Goal: Task Accomplishment & Management: Use online tool/utility

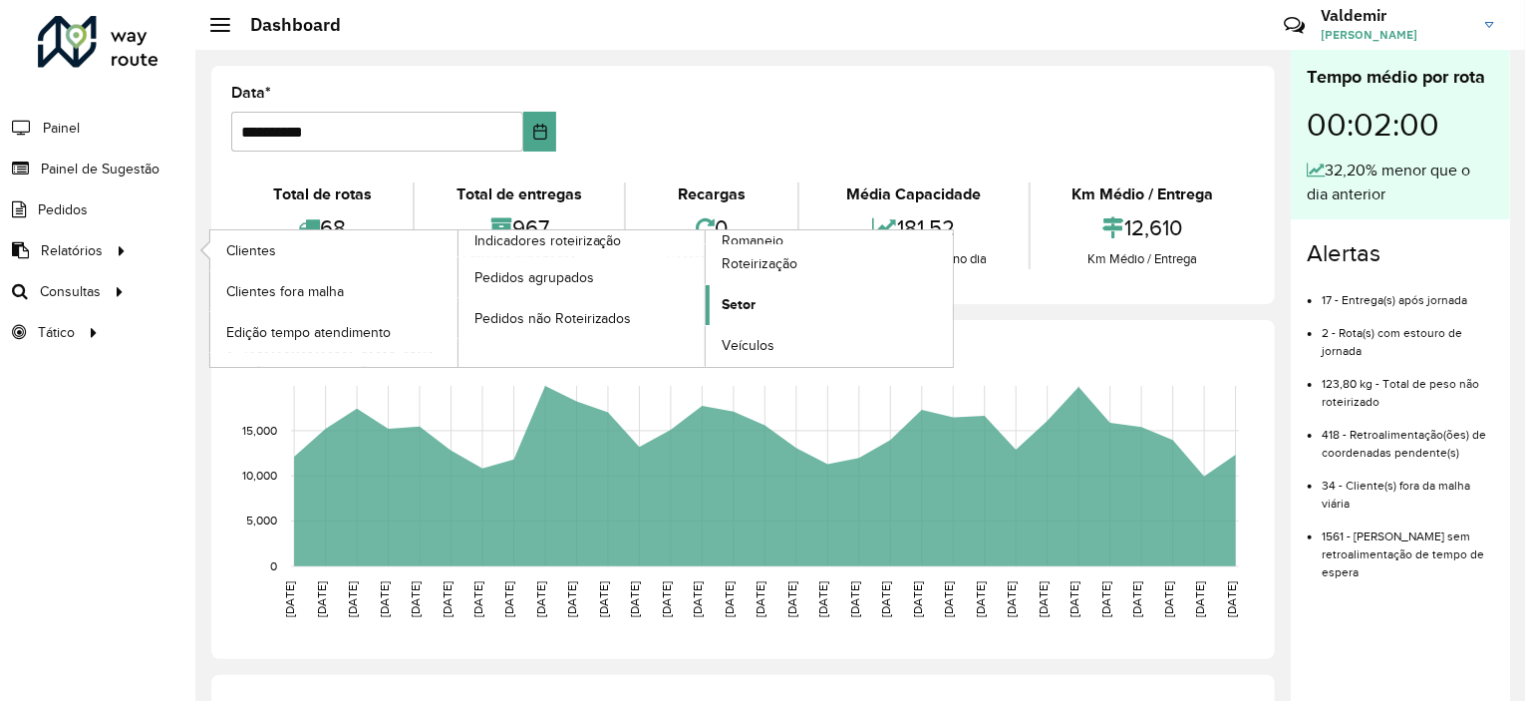
click at [718, 295] on link "Setor" at bounding box center [829, 305] width 247 height 40
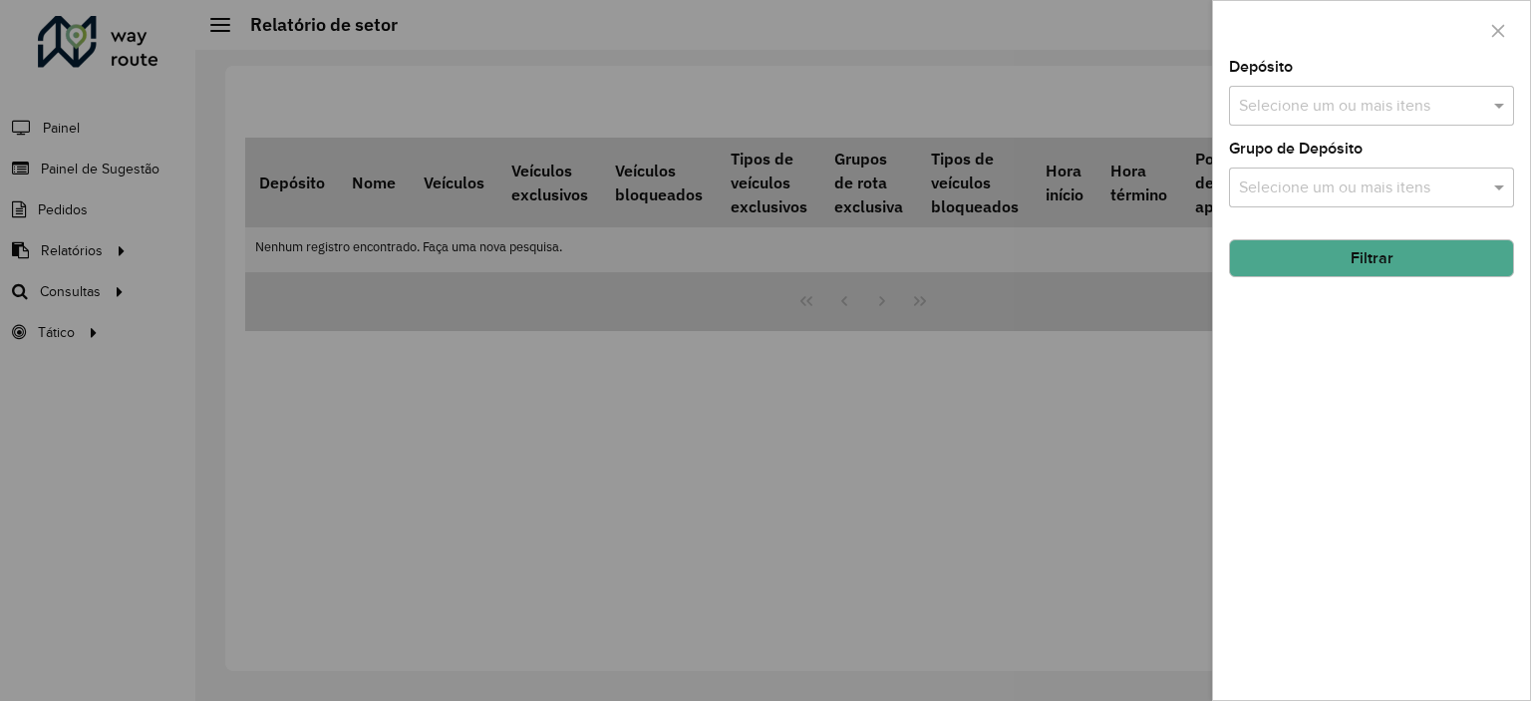
click at [1308, 99] on input "text" at bounding box center [1361, 107] width 255 height 24
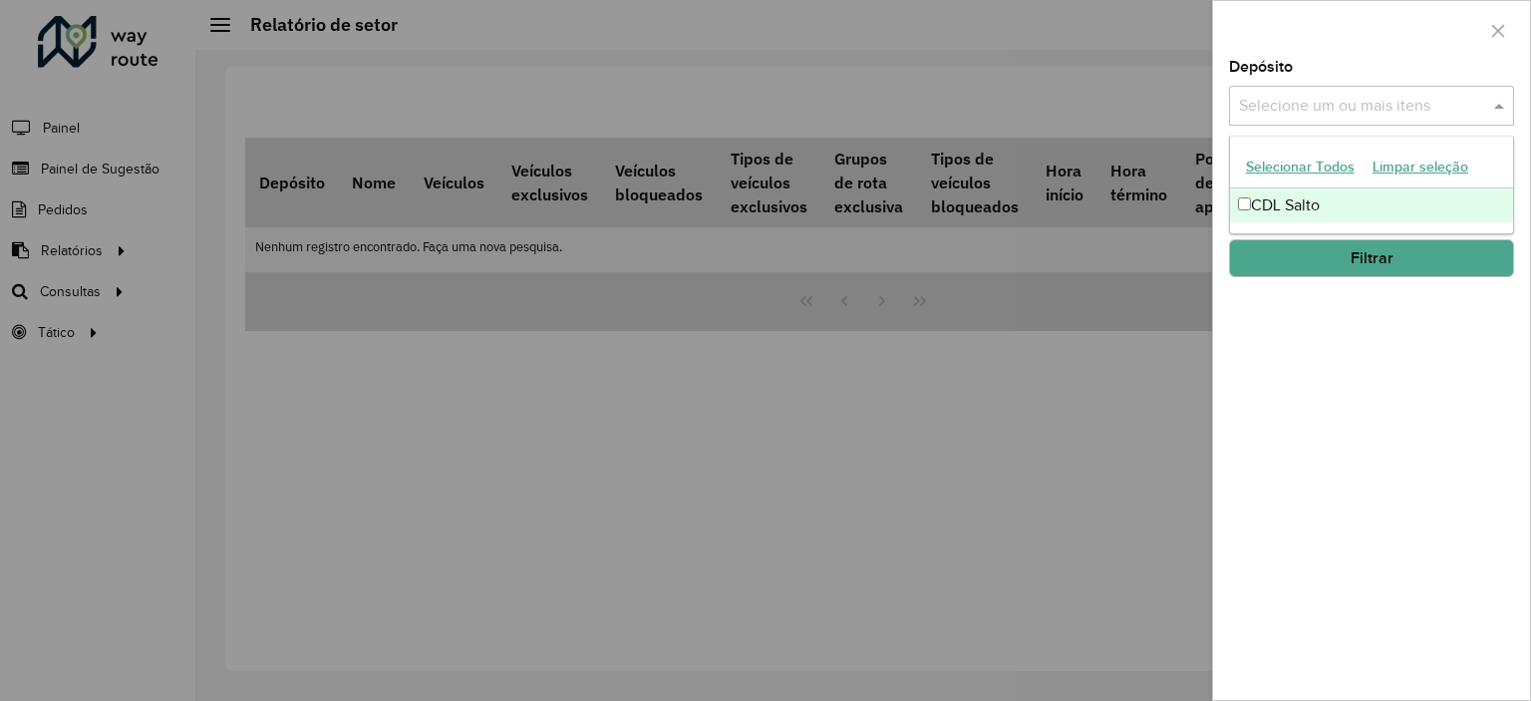
click at [1296, 206] on div "CDL Salto" at bounding box center [1371, 205] width 283 height 34
click at [1356, 266] on button "Filtrar" at bounding box center [1371, 258] width 285 height 38
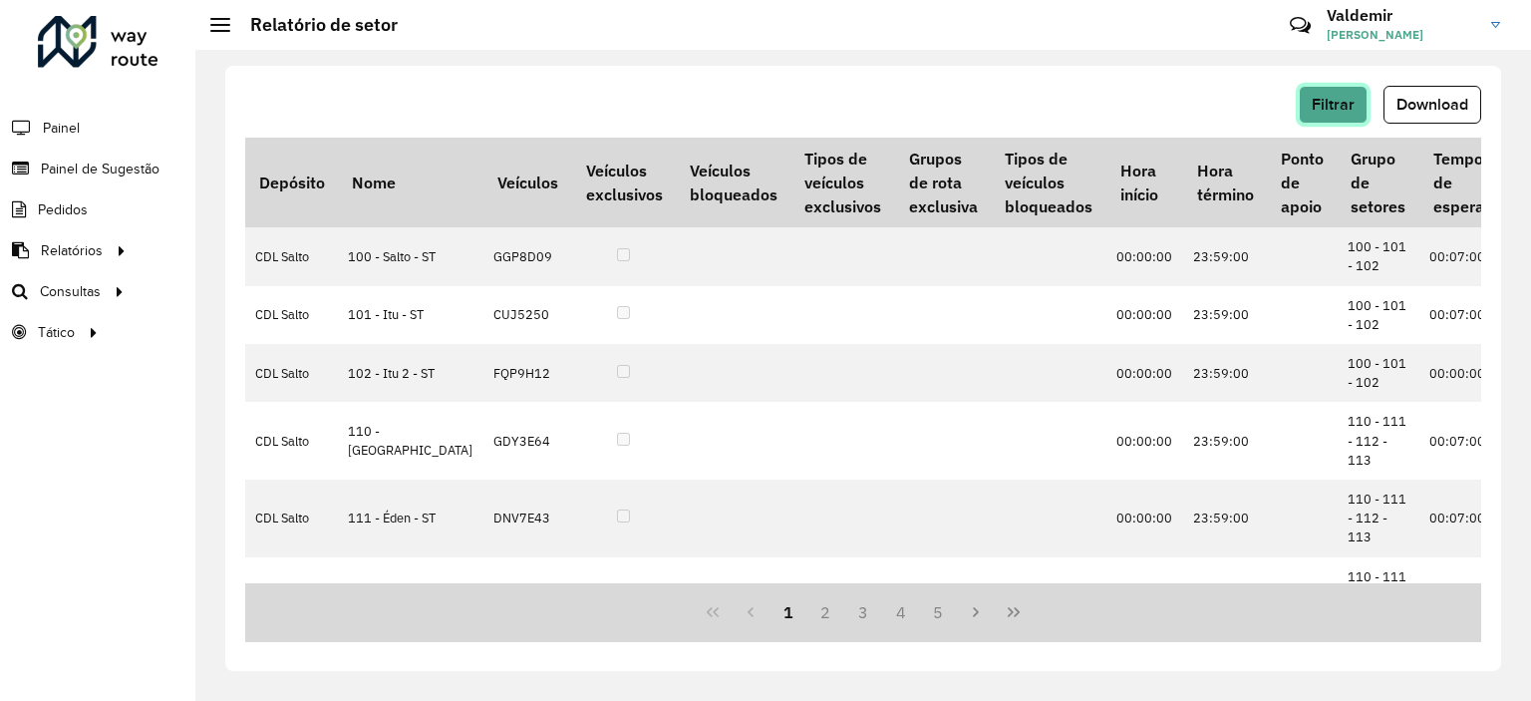
click at [1330, 111] on span "Filtrar" at bounding box center [1333, 104] width 43 height 17
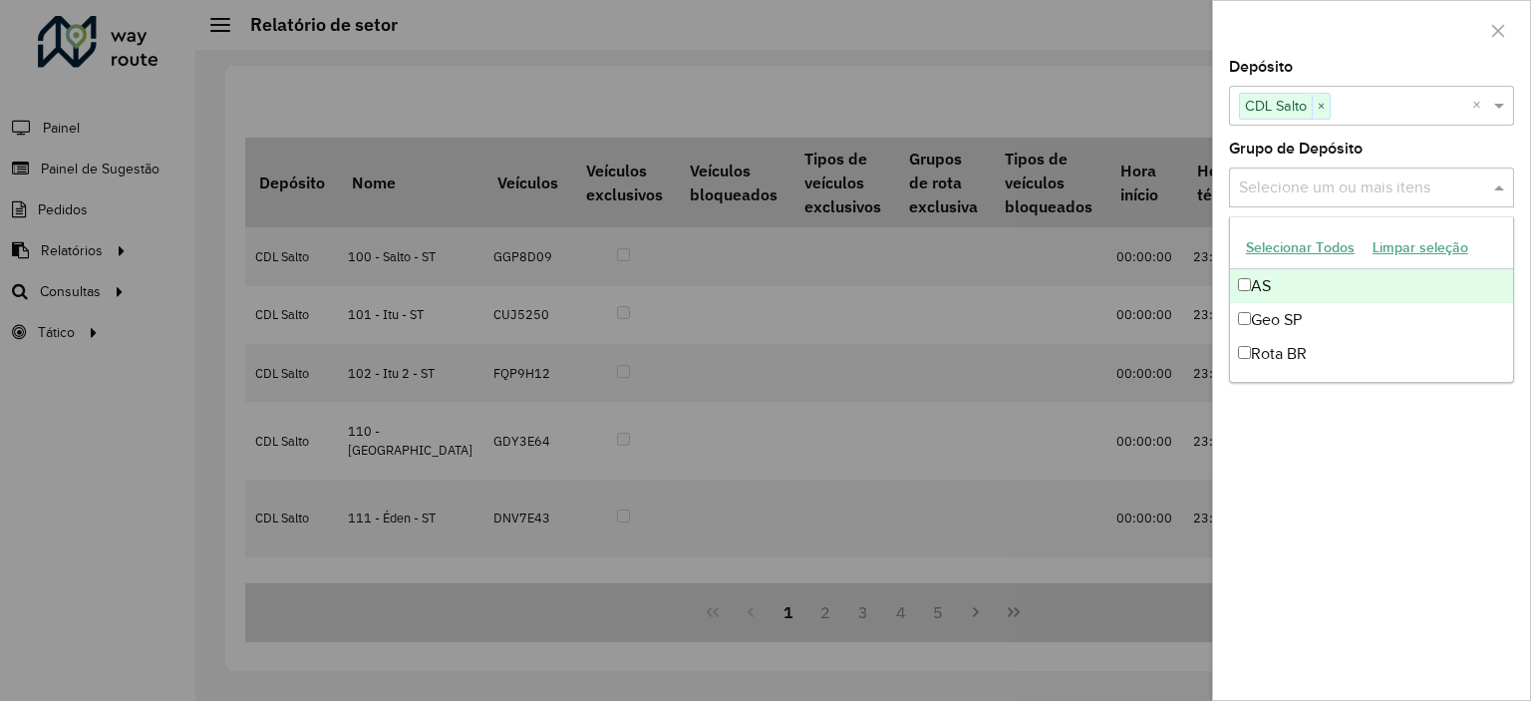
click at [1336, 196] on input "text" at bounding box center [1361, 188] width 255 height 24
click at [1292, 254] on button "Selecionar Todos" at bounding box center [1300, 247] width 127 height 31
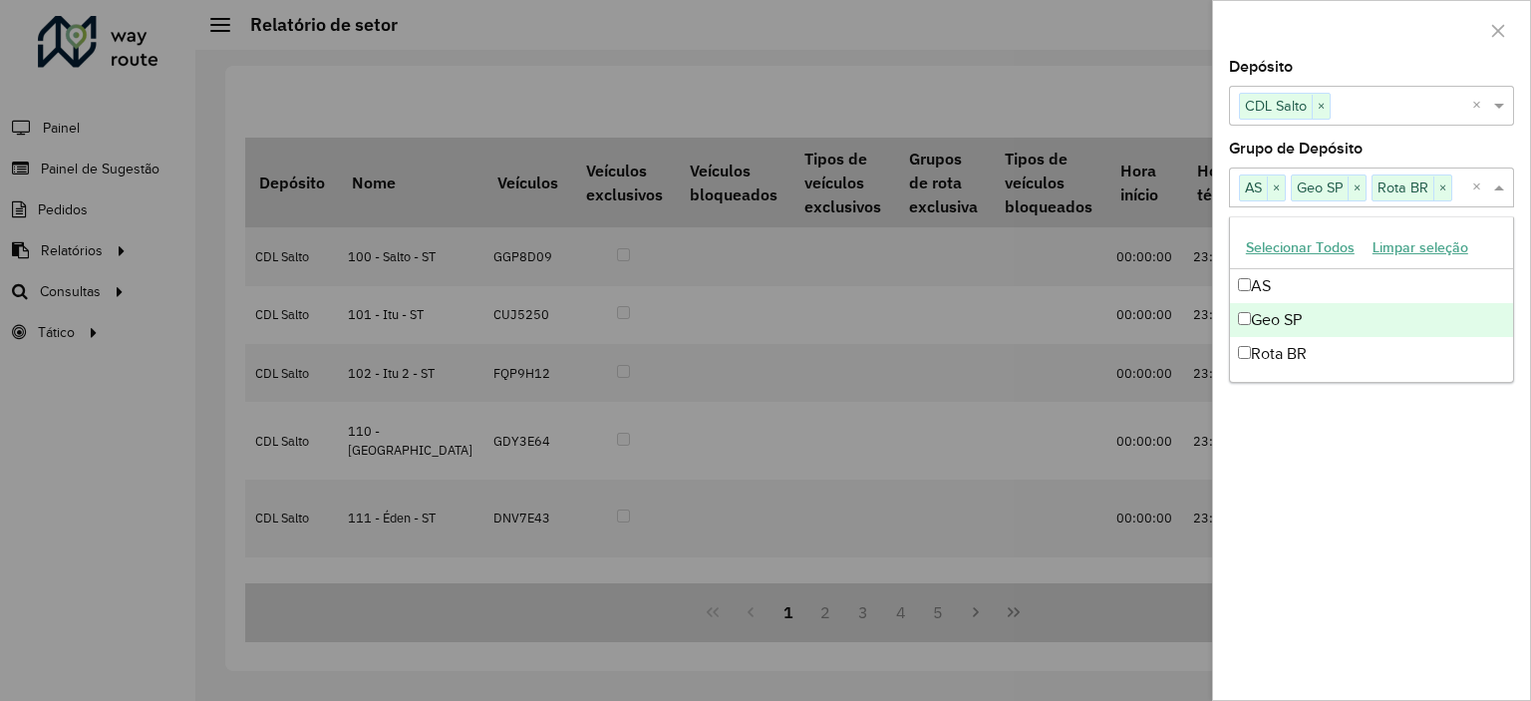
drag, startPoint x: 1389, startPoint y: 475, endPoint x: 1404, endPoint y: 474, distance: 15.0
click at [1392, 475] on div "Depósito Selecione um ou mais itens CDL Salto × × Grupo de Depósito Selecione u…" at bounding box center [1371, 380] width 317 height 640
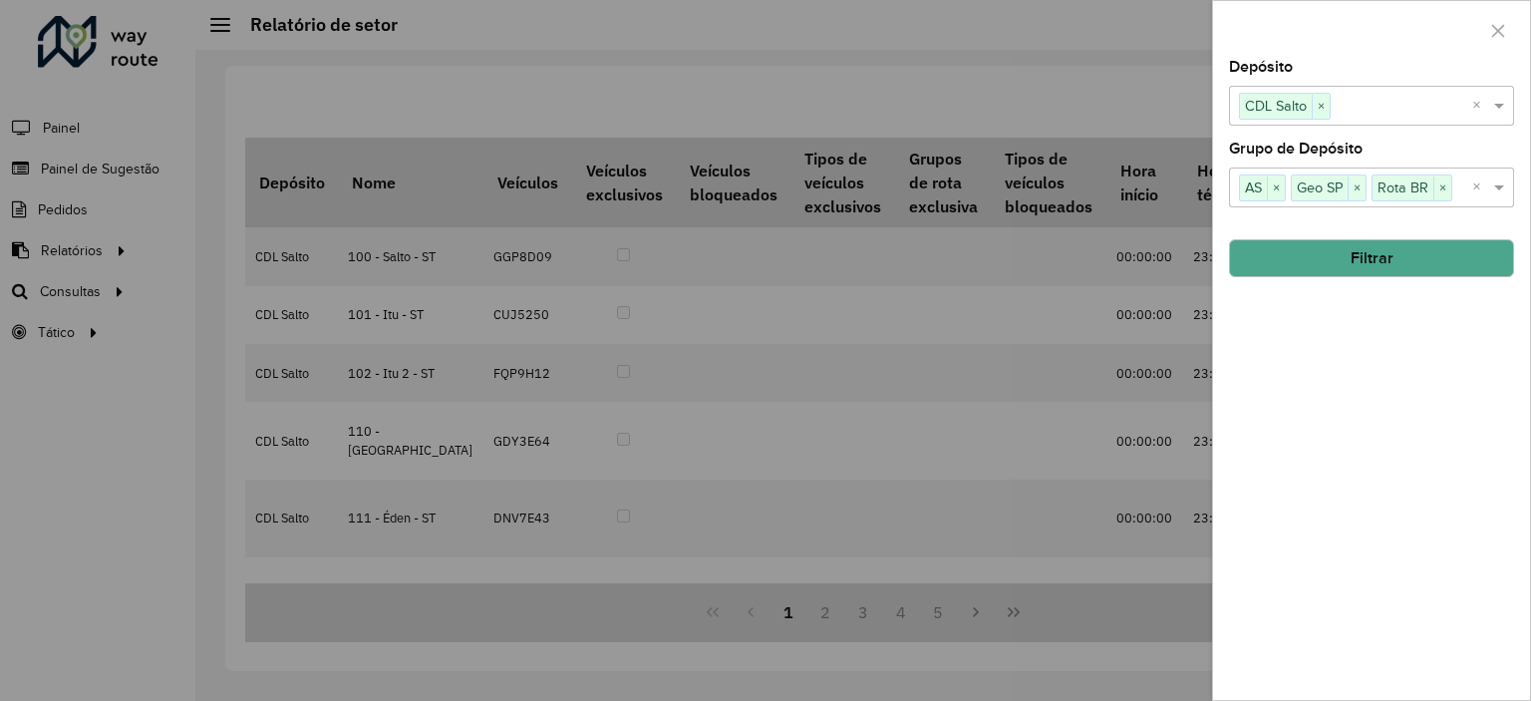
click at [1358, 262] on button "Filtrar" at bounding box center [1371, 258] width 285 height 38
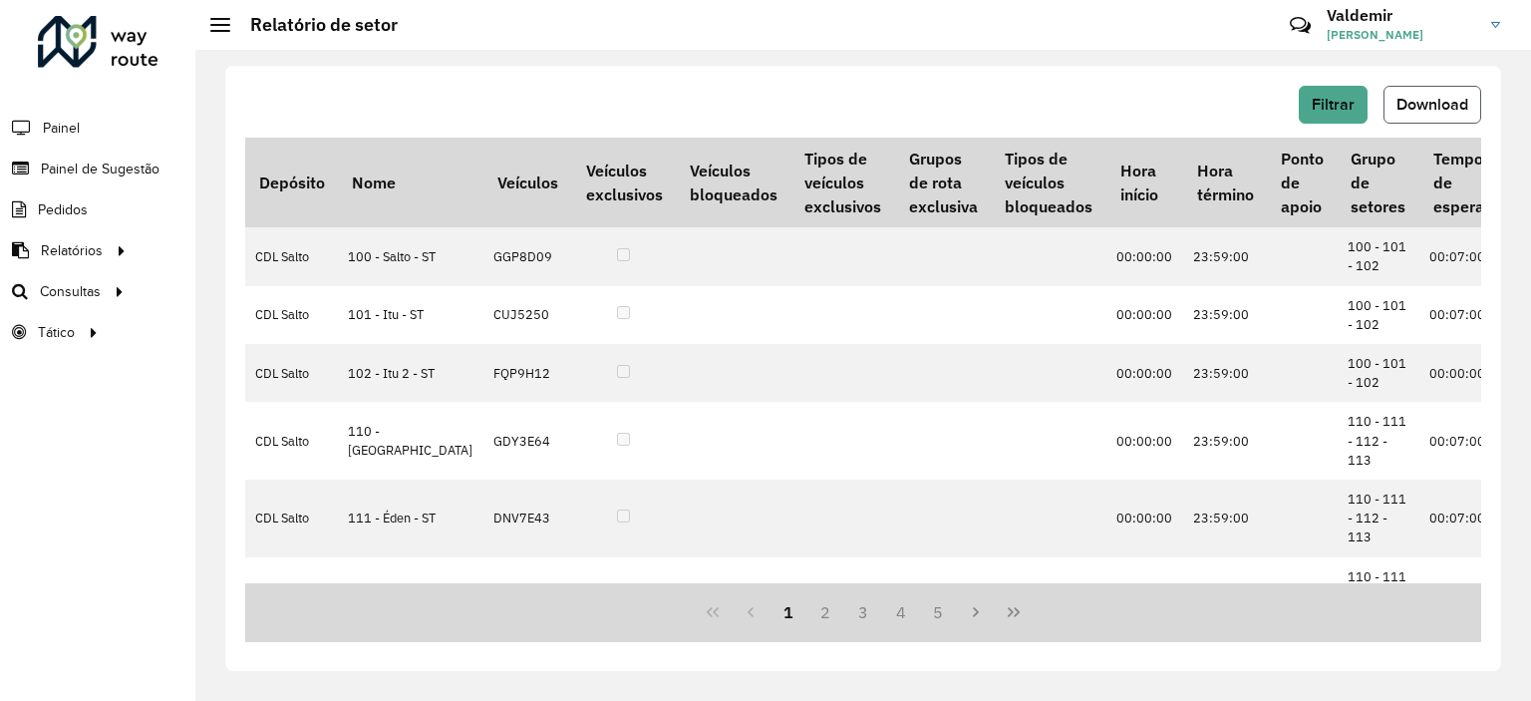
click at [1444, 110] on span "Download" at bounding box center [1433, 104] width 72 height 17
click at [257, 294] on span "Roteirização" at bounding box center [266, 291] width 81 height 21
click at [255, 295] on span "Roteirização" at bounding box center [266, 291] width 81 height 21
click at [255, 329] on span "Setores" at bounding box center [250, 332] width 49 height 21
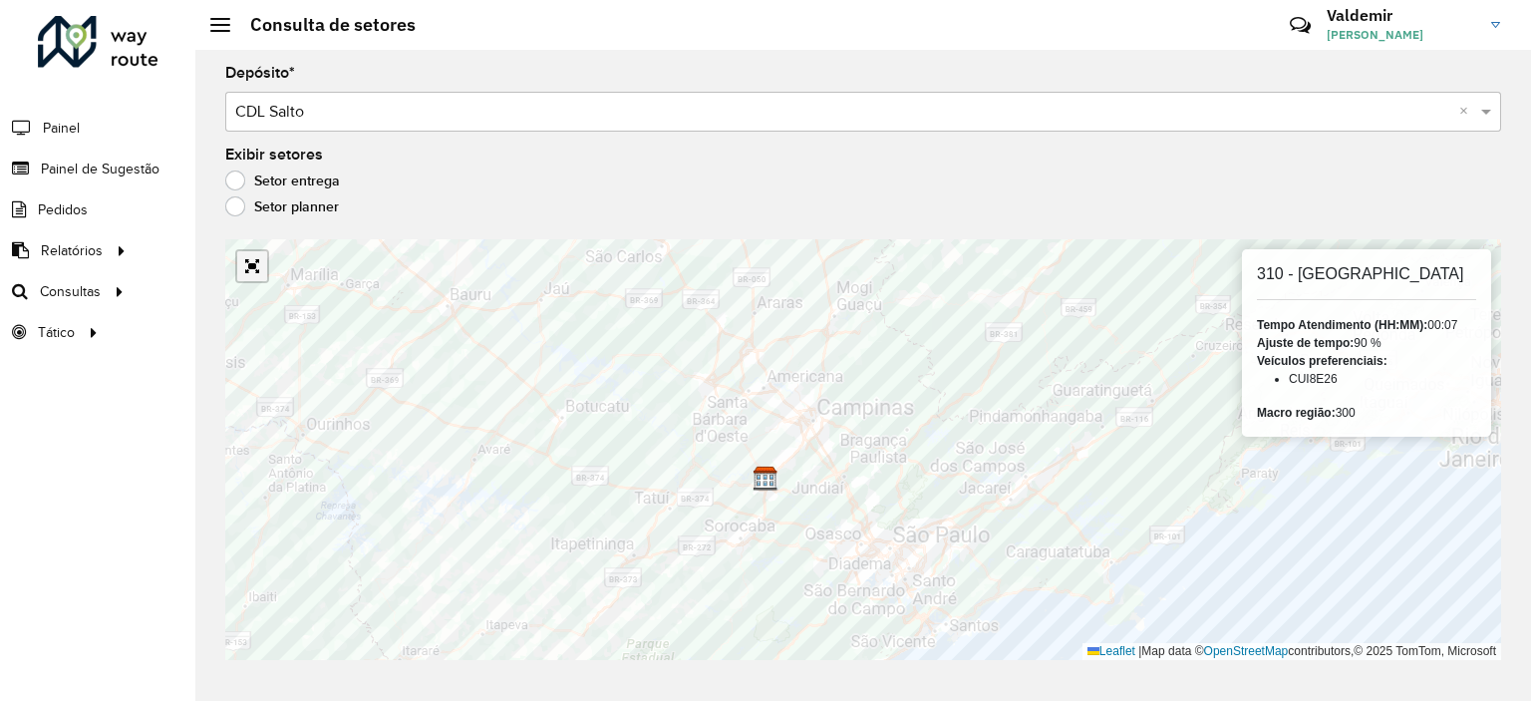
click at [253, 266] on link "Abrir mapa em tela cheia" at bounding box center [252, 266] width 30 height 30
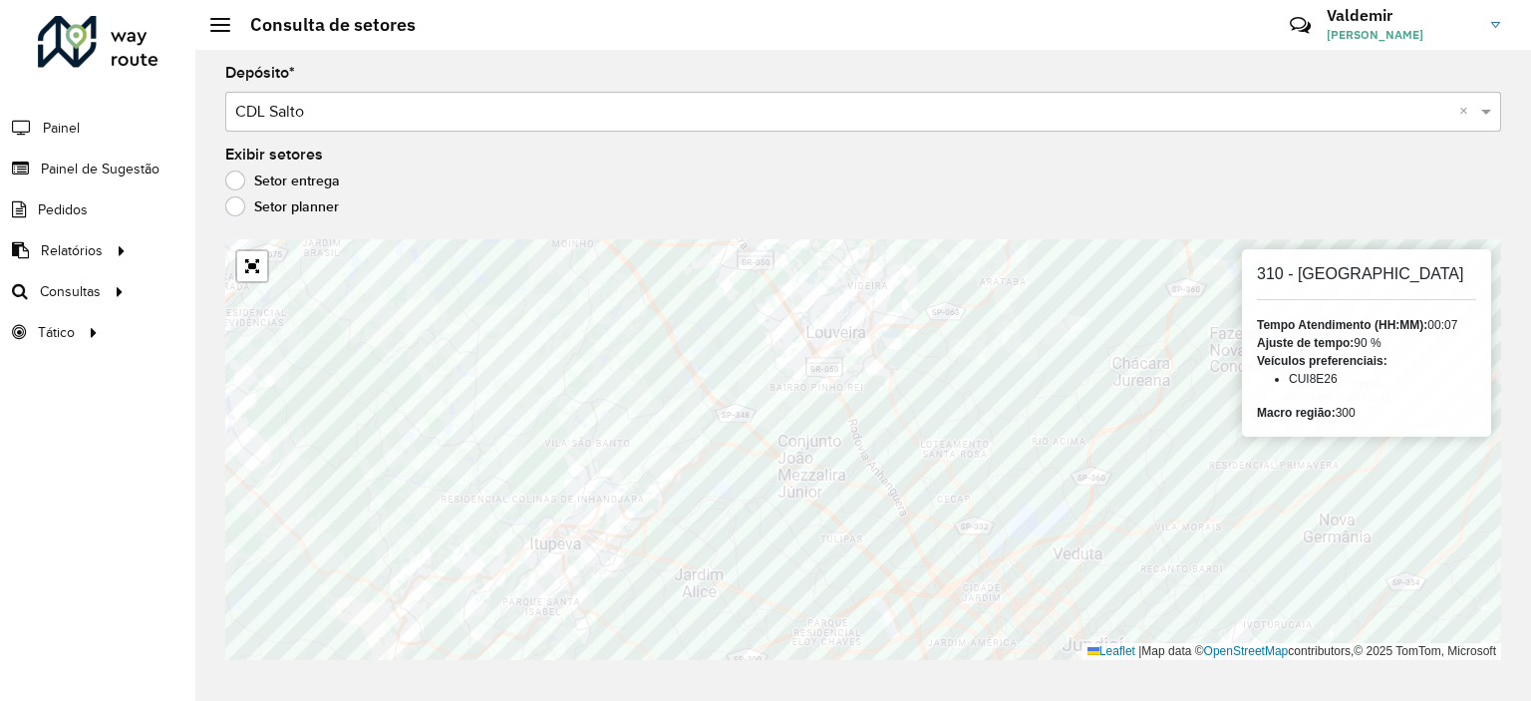
click at [241, 206] on label "Setor planner" at bounding box center [282, 206] width 114 height 20
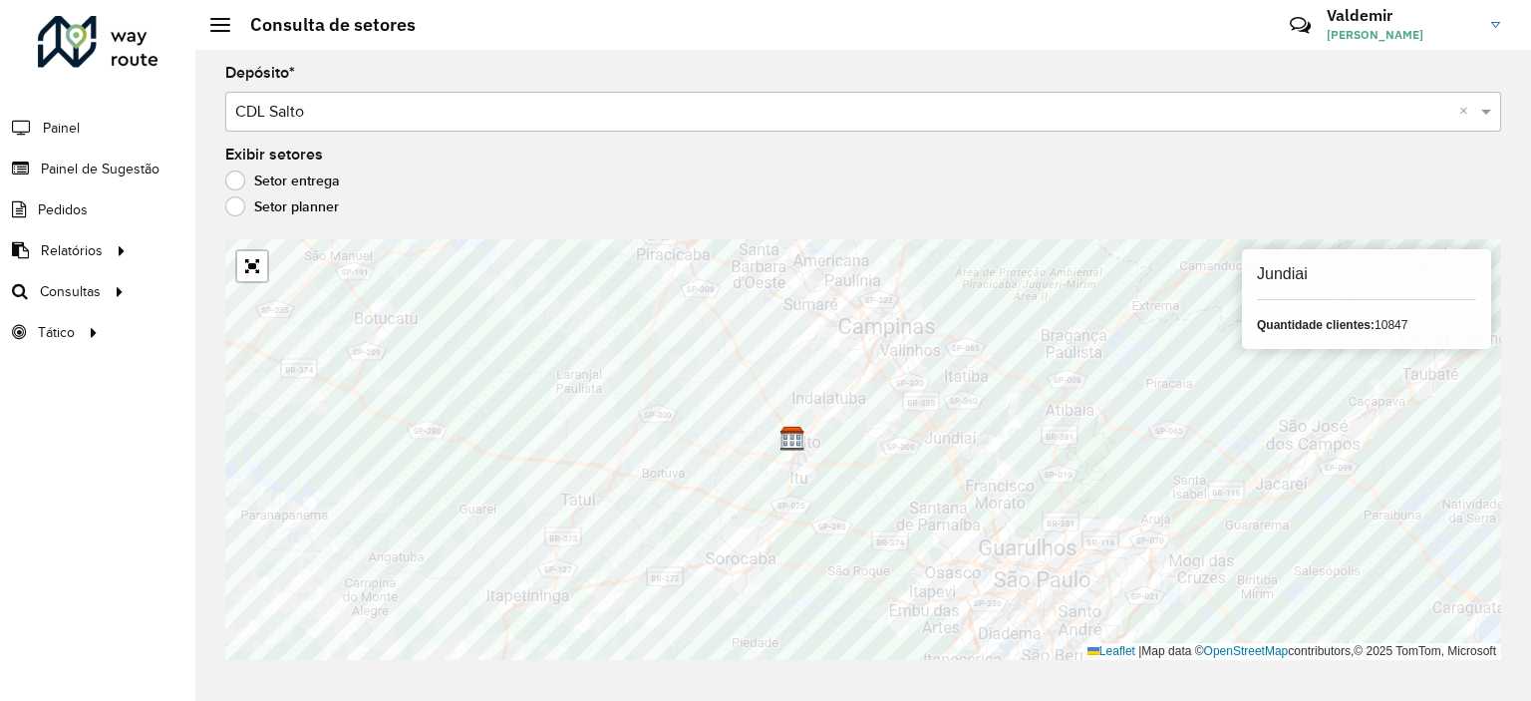
click at [238, 174] on label "Setor entrega" at bounding box center [282, 180] width 115 height 20
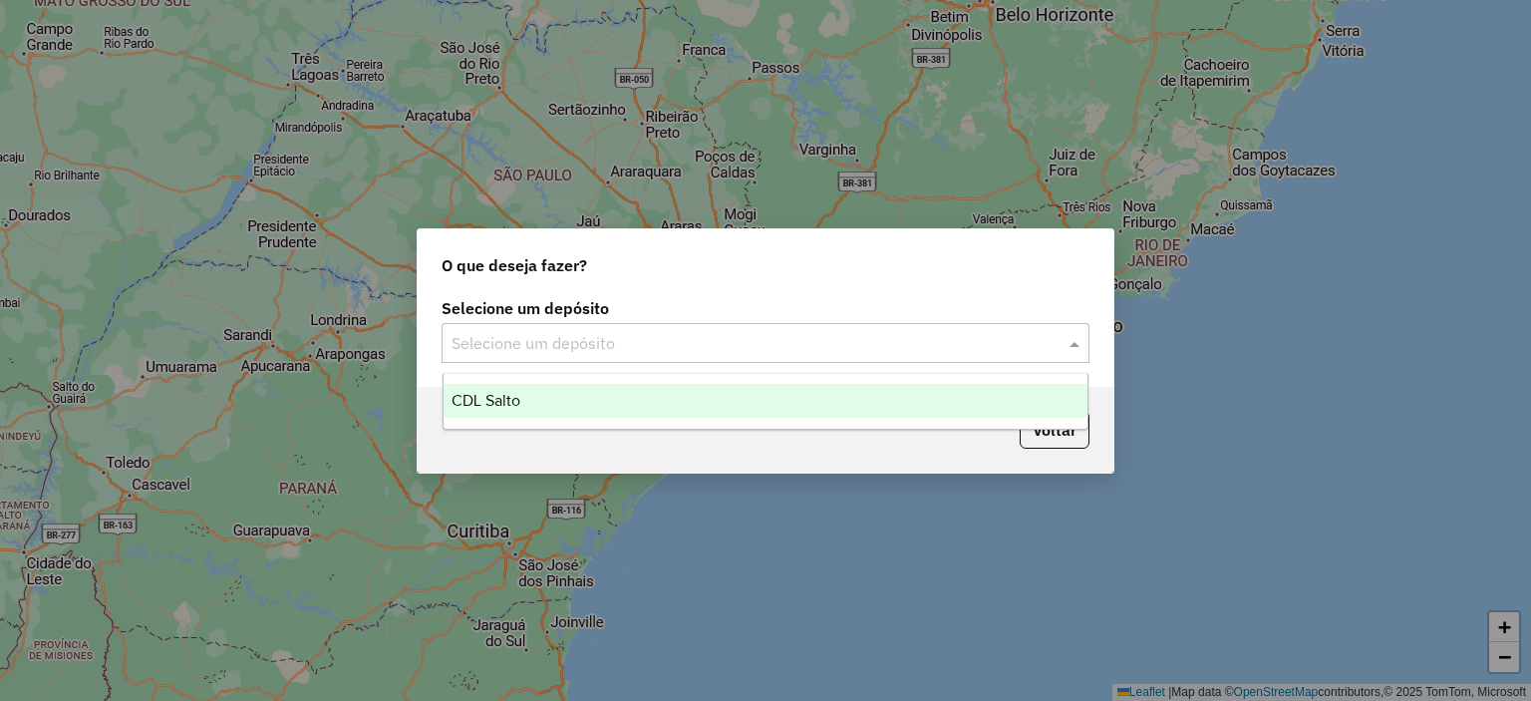
click at [686, 352] on input "text" at bounding box center [746, 344] width 588 height 24
click at [545, 401] on div "CDL Salto" at bounding box center [766, 401] width 645 height 34
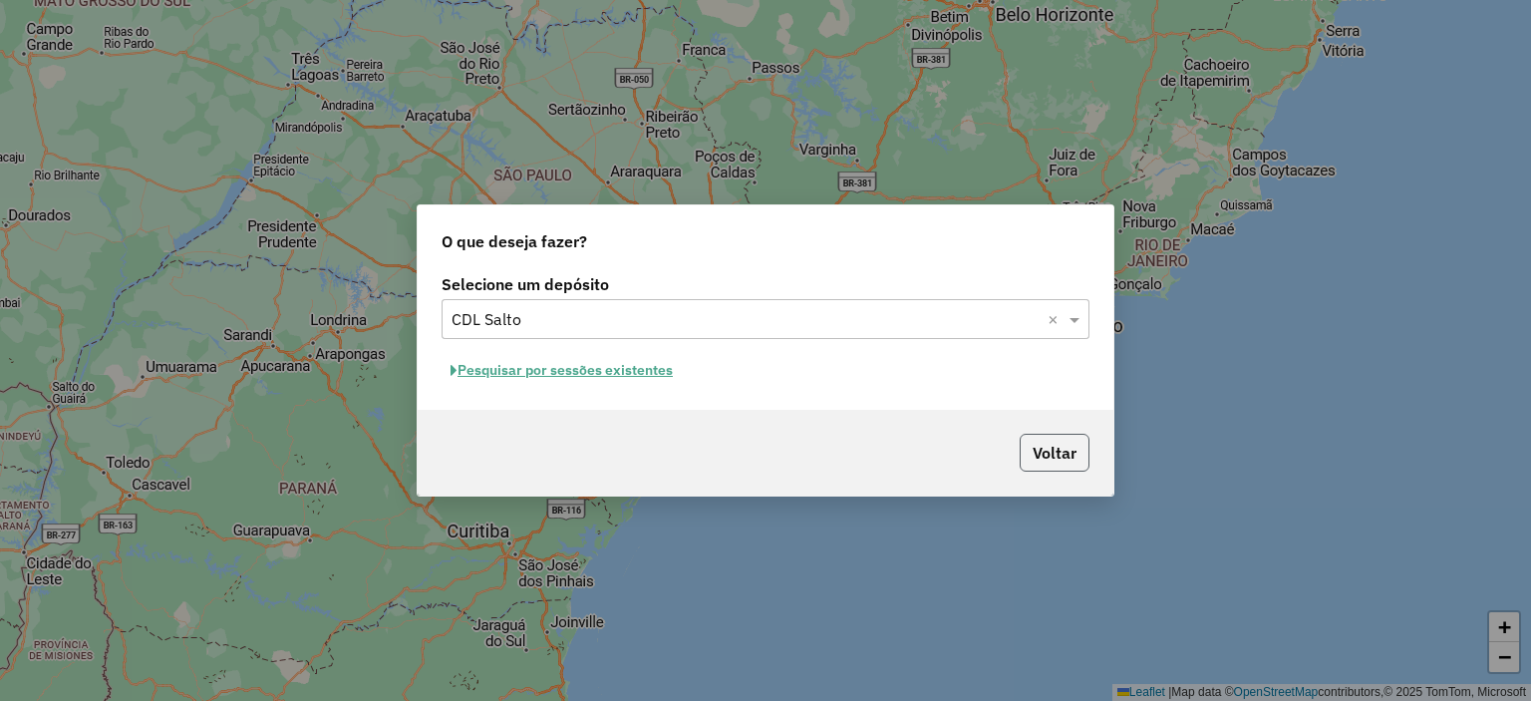
click at [1033, 459] on button "Voltar" at bounding box center [1055, 453] width 70 height 38
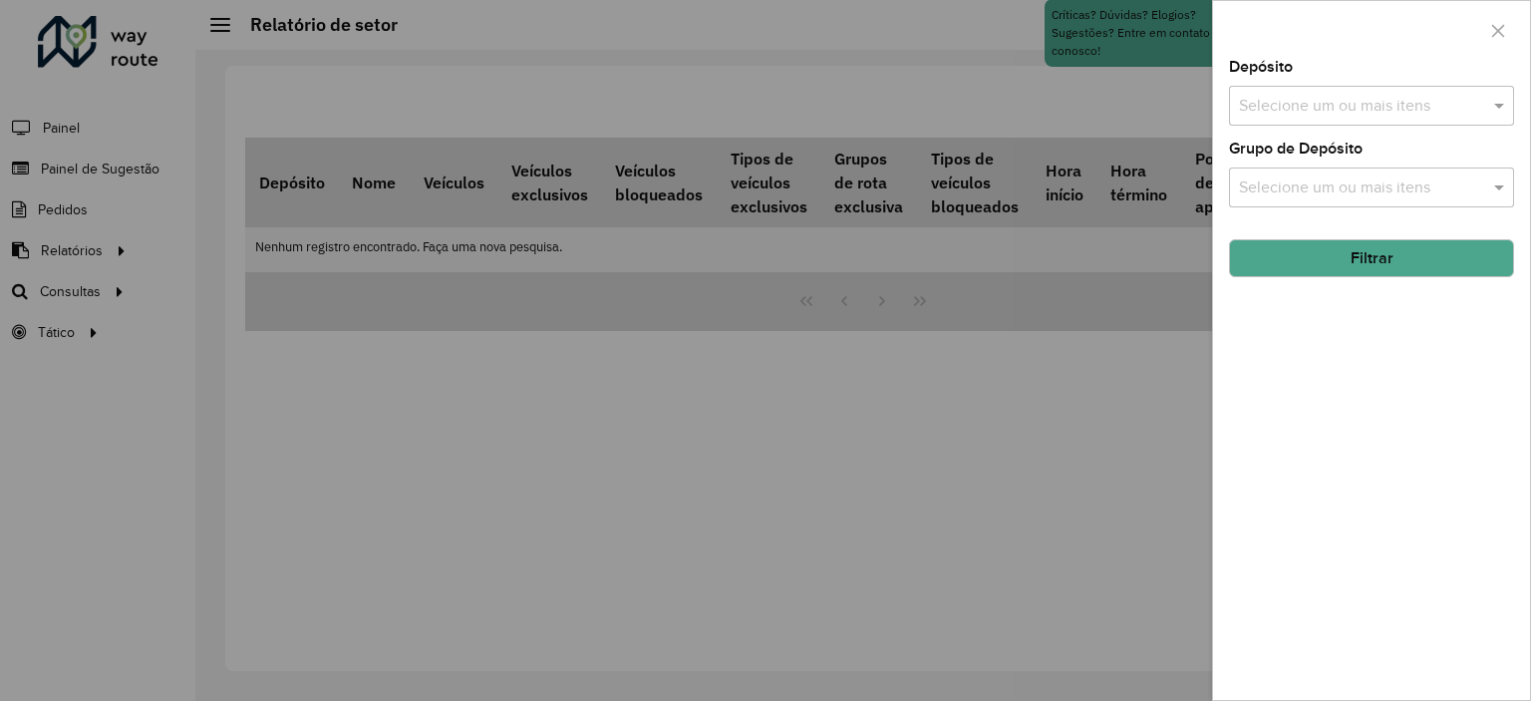
click at [82, 301] on div at bounding box center [765, 350] width 1531 height 701
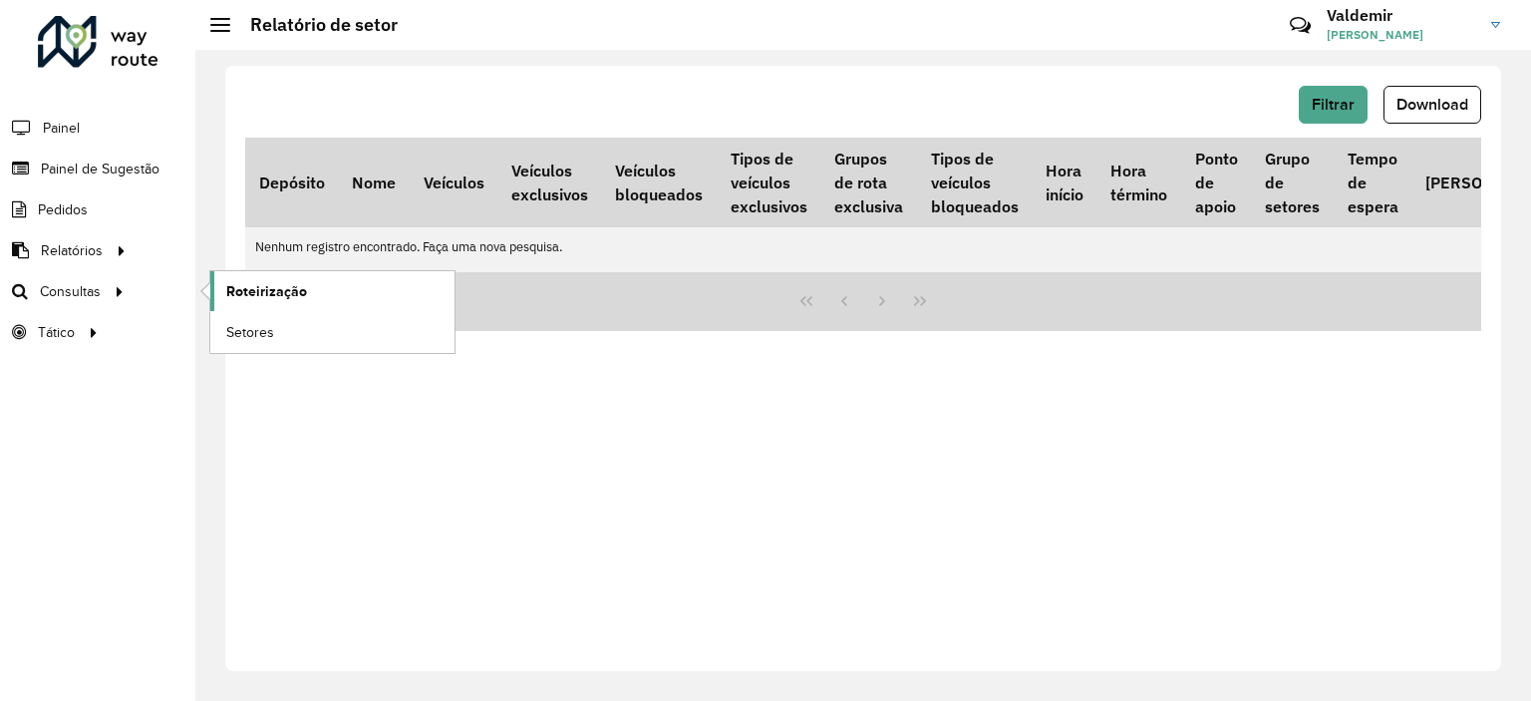
click at [269, 283] on span "Roteirização" at bounding box center [266, 291] width 81 height 21
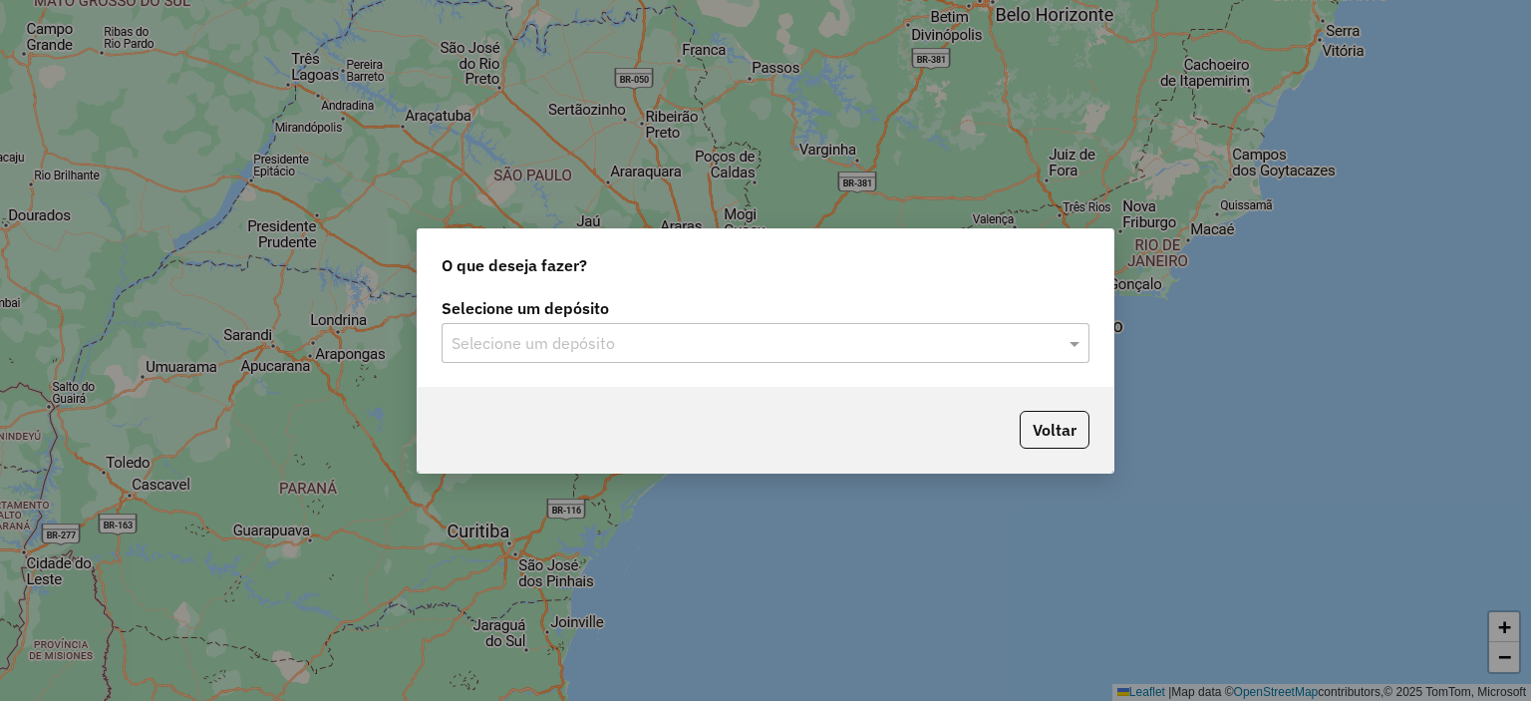
click at [596, 343] on input "text" at bounding box center [746, 344] width 588 height 24
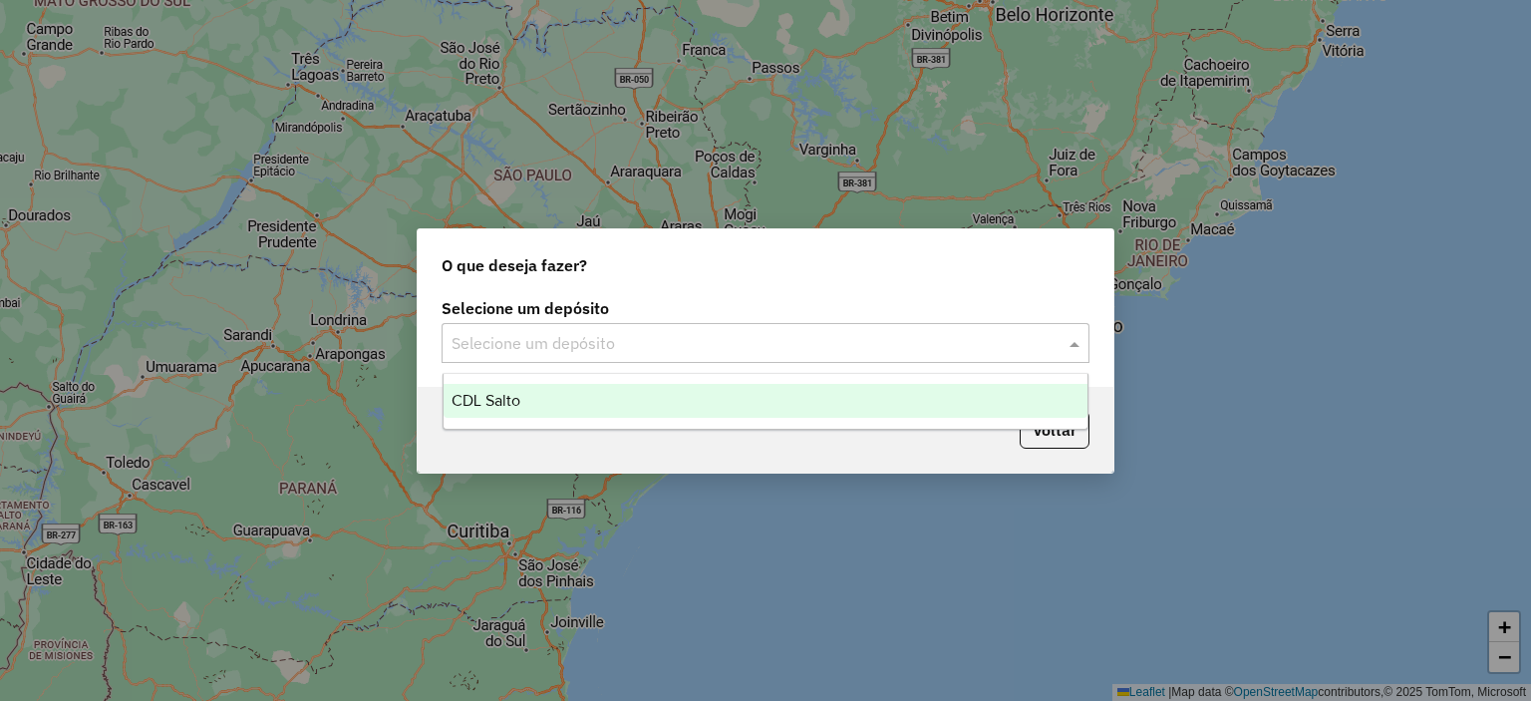
click at [564, 394] on div "CDL Salto" at bounding box center [766, 401] width 645 height 34
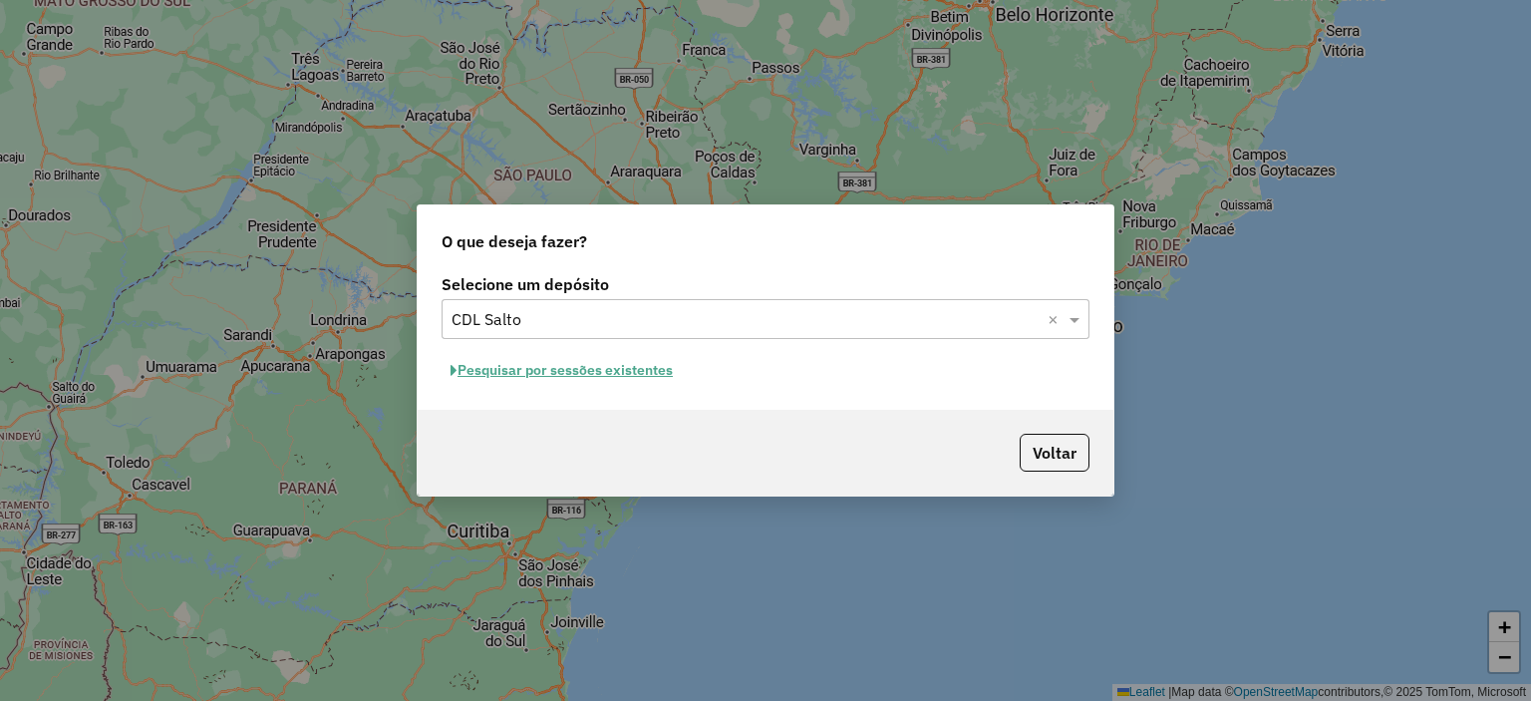
click at [632, 376] on button "Pesquisar por sessões existentes" at bounding box center [562, 370] width 240 height 31
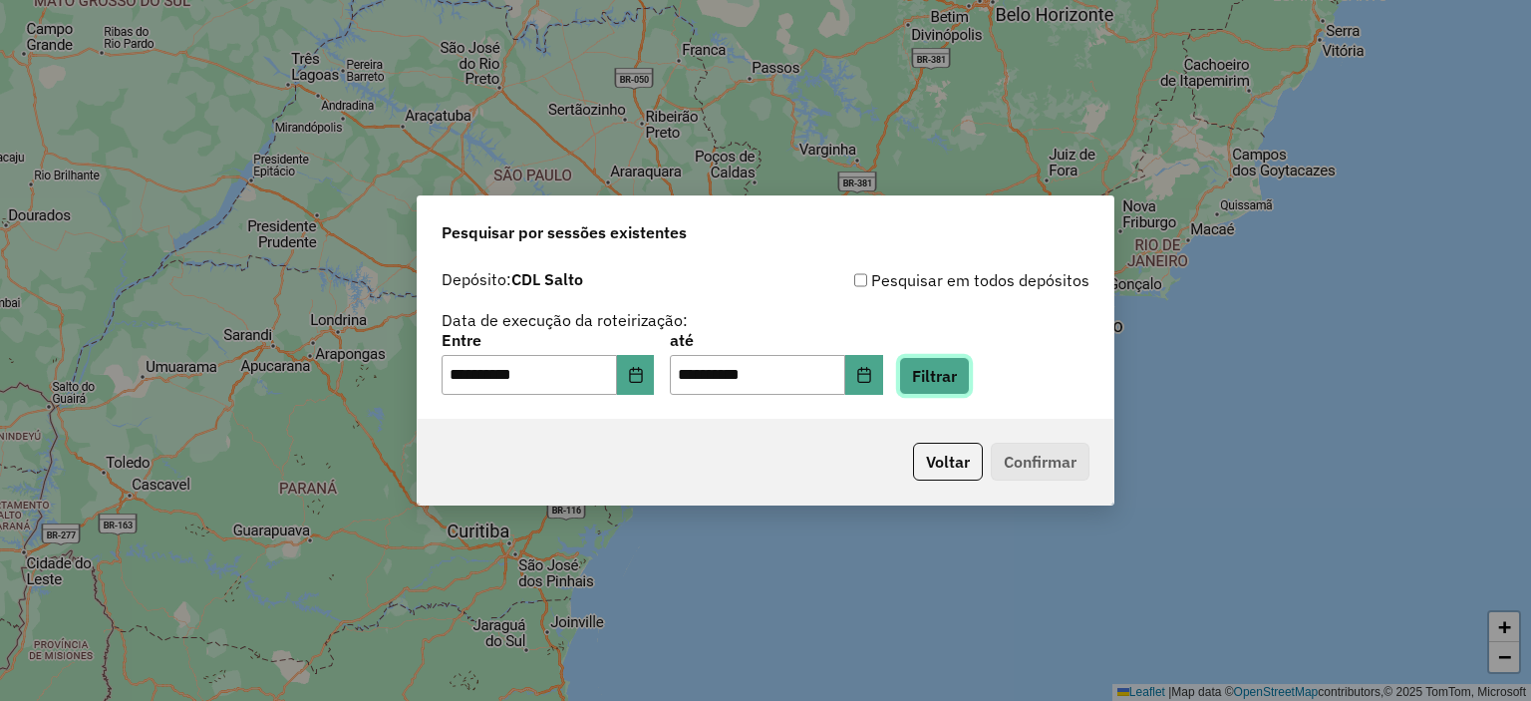
click at [953, 381] on button "Filtrar" at bounding box center [934, 376] width 71 height 38
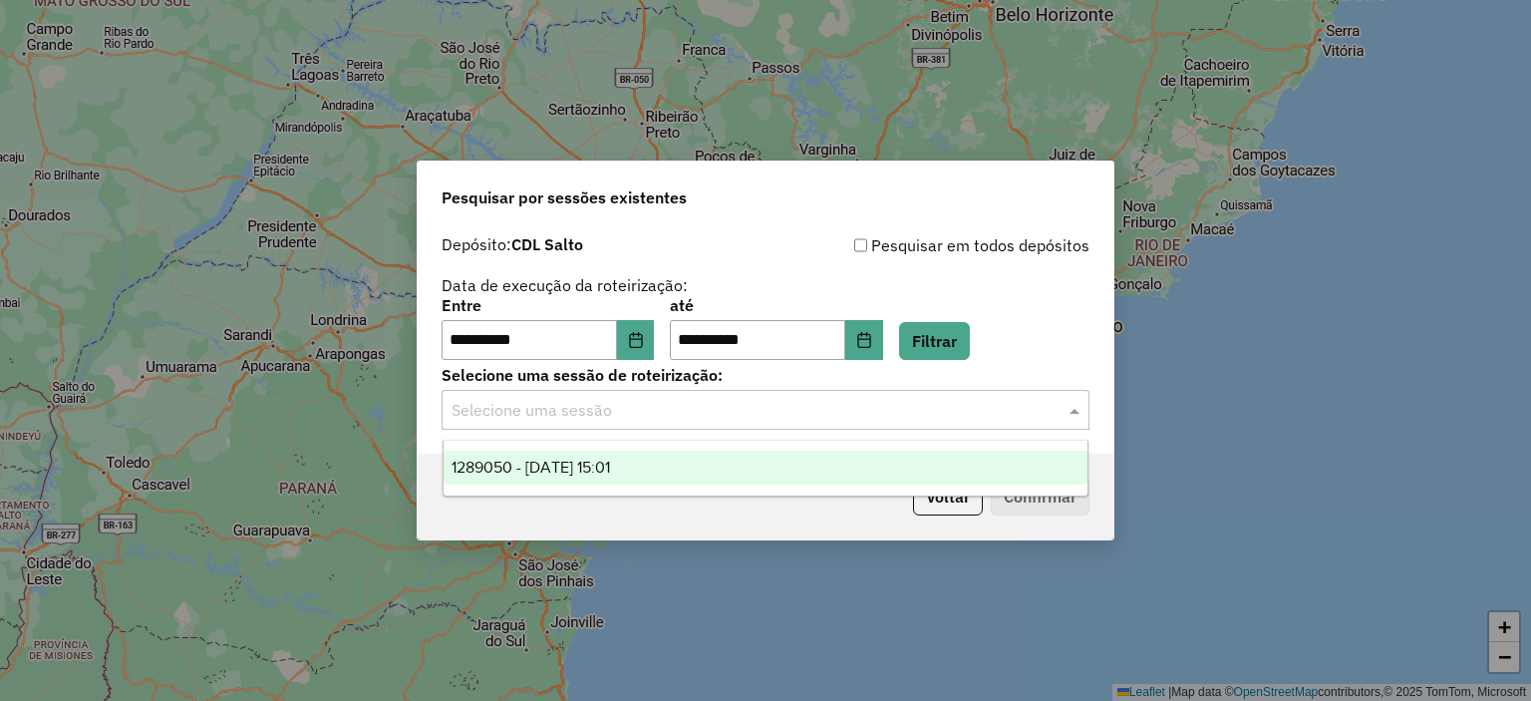
click at [634, 408] on input "text" at bounding box center [746, 411] width 588 height 24
click at [580, 468] on span "1289050 - 06/10/2025 15:01" at bounding box center [531, 467] width 159 height 17
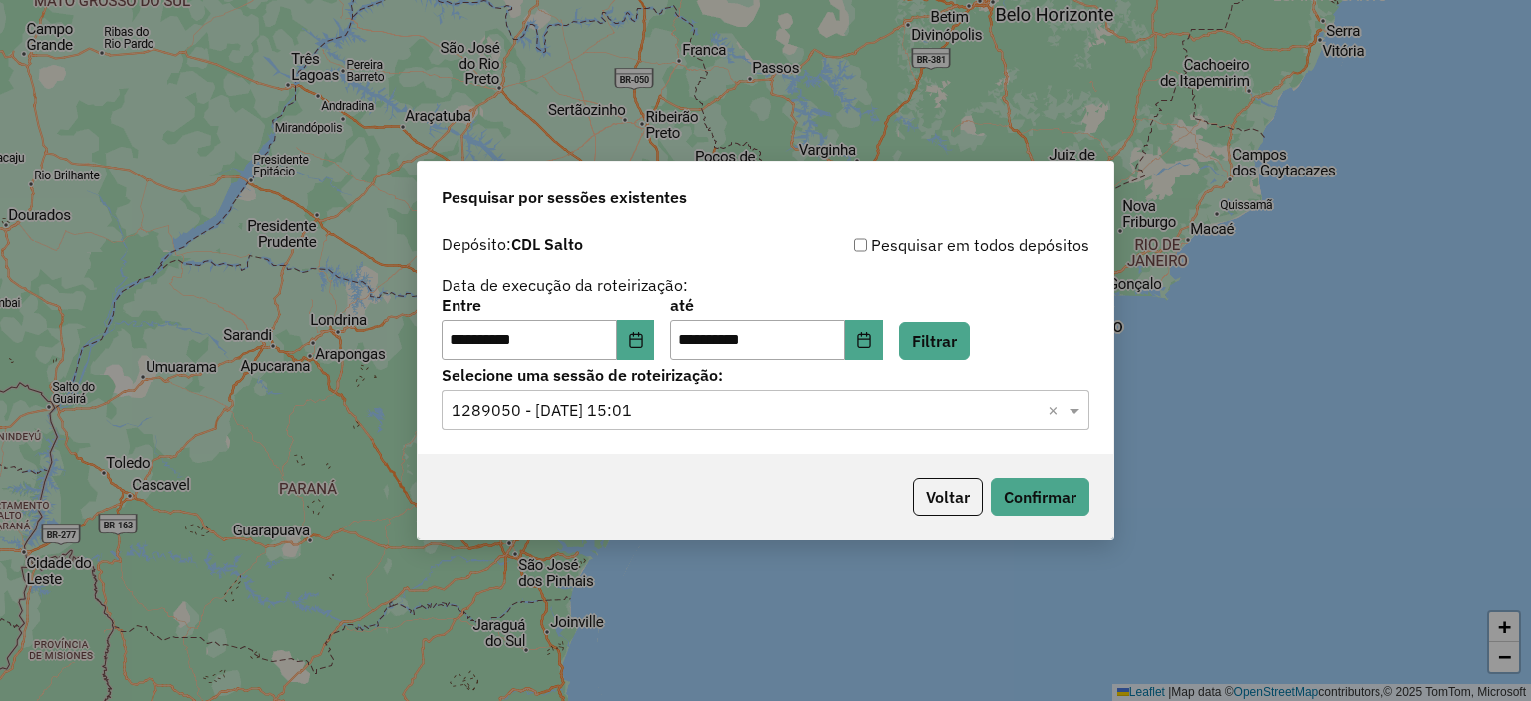
click at [1073, 515] on div "Voltar Confirmar" at bounding box center [766, 497] width 696 height 86
click at [1044, 505] on button "Confirmar" at bounding box center [1040, 497] width 99 height 38
